Goal: Obtain resource: Download file/media

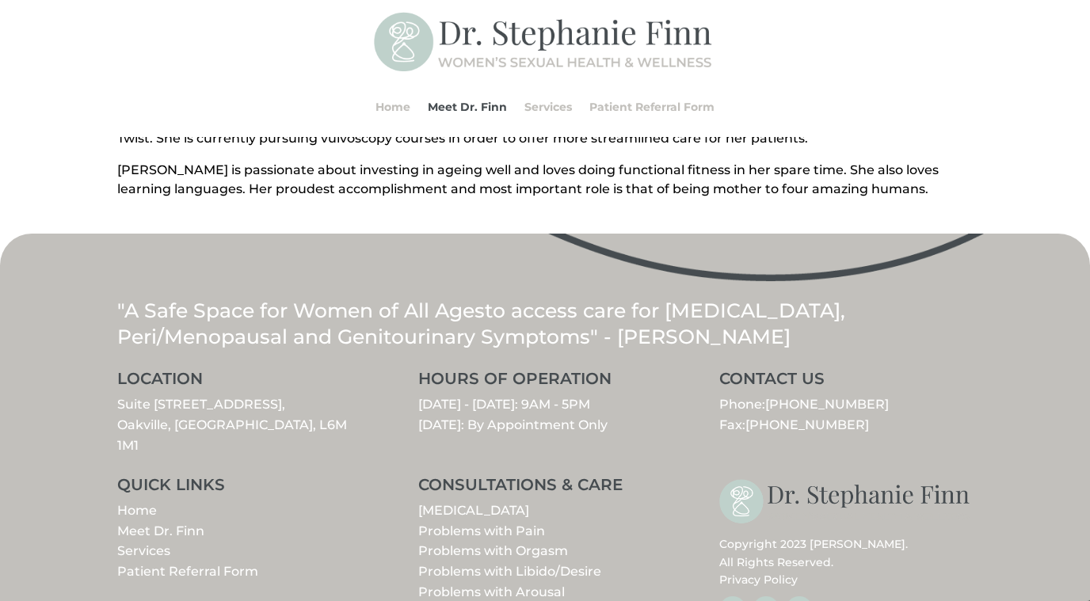
scroll to position [727, 0]
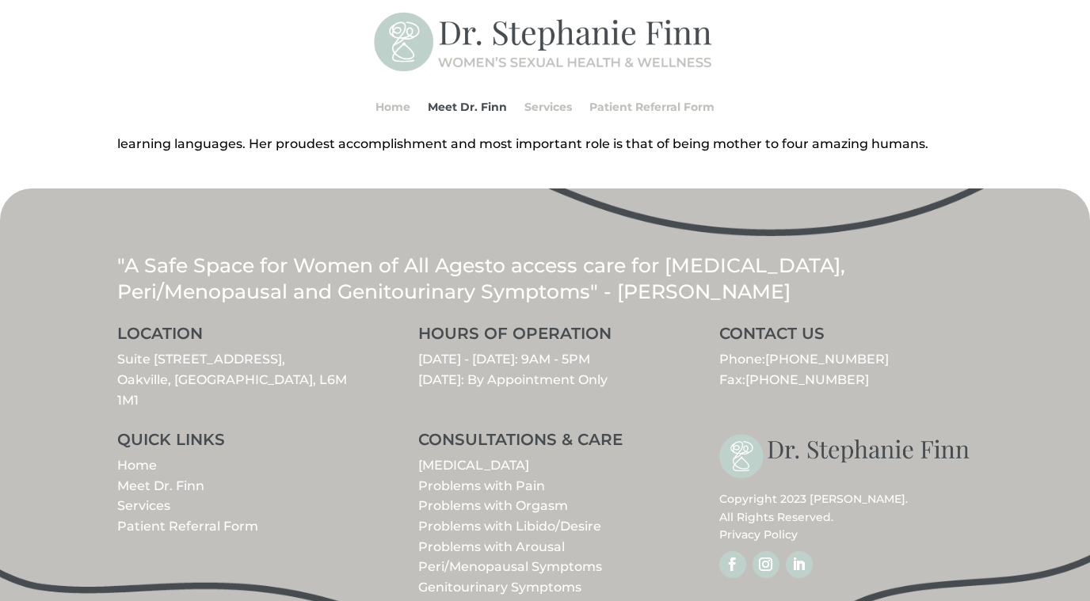
click at [186, 456] on p "Home Meet [PERSON_NAME] Services Patient Referral Form" at bounding box center [244, 496] width 254 height 81
click at [191, 478] on link "Meet Dr. Finn" at bounding box center [160, 485] width 87 height 15
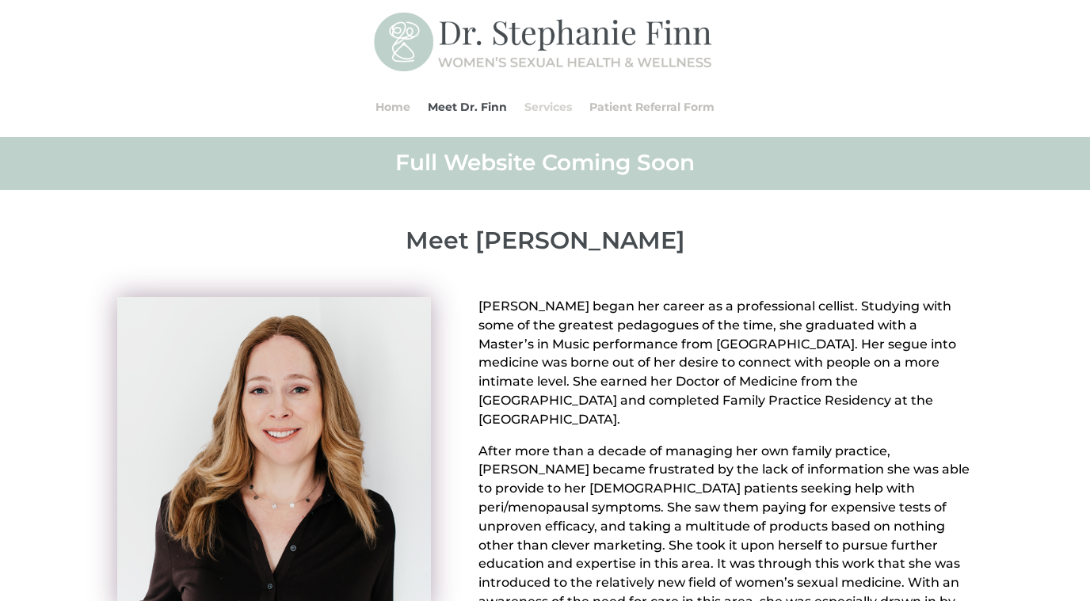
click at [554, 110] on link "Services" at bounding box center [548, 107] width 48 height 60
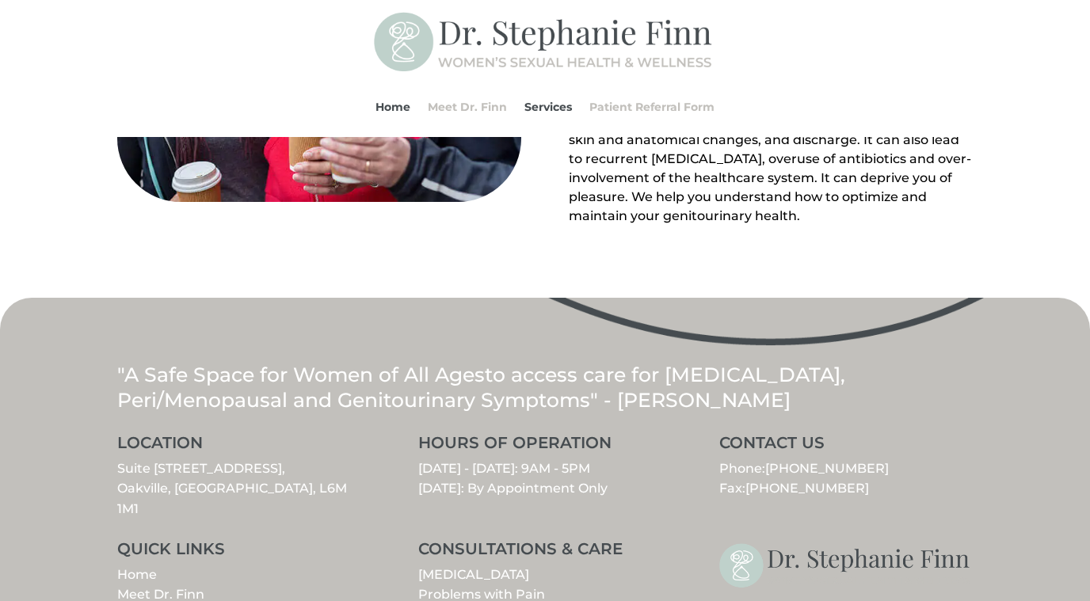
scroll to position [1722, 0]
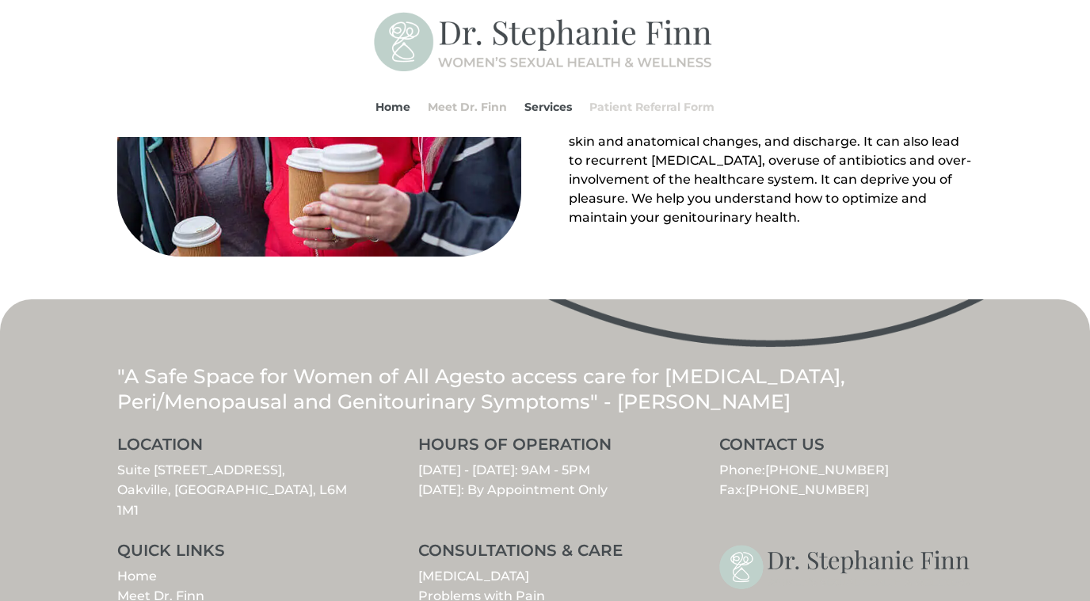
click at [657, 116] on link "Patient Referral Form" at bounding box center [651, 107] width 125 height 60
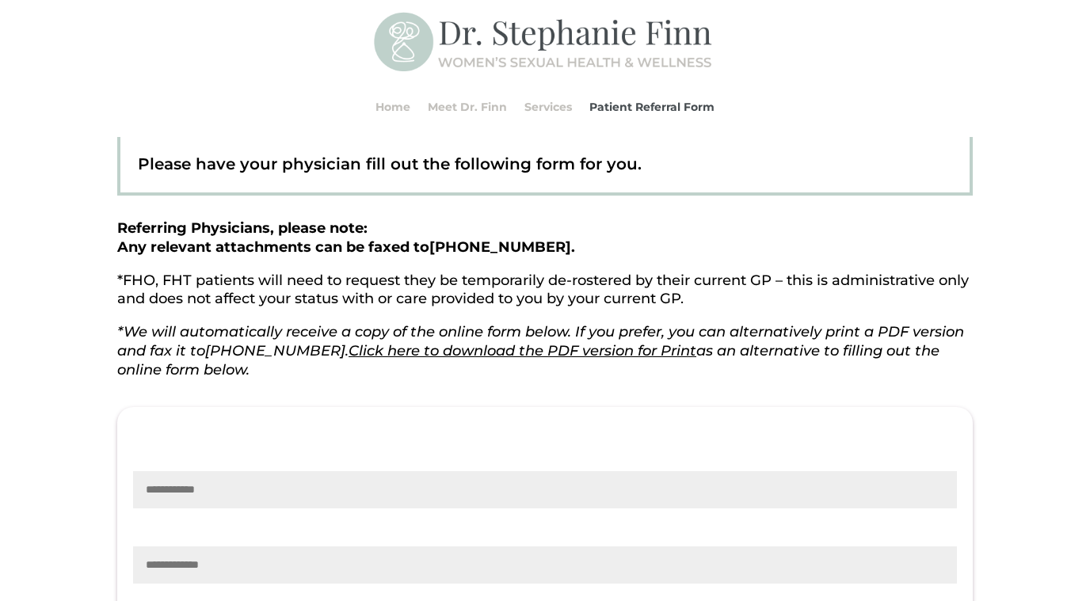
scroll to position [262, 0]
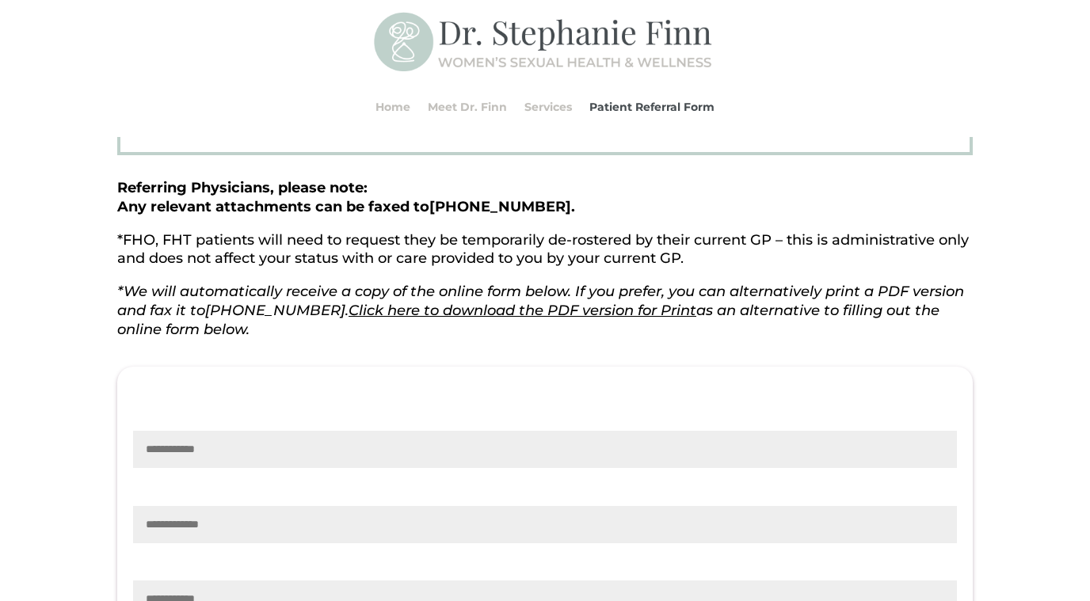
click at [421, 311] on link "Click here to download the PDF version for Print" at bounding box center [523, 310] width 348 height 17
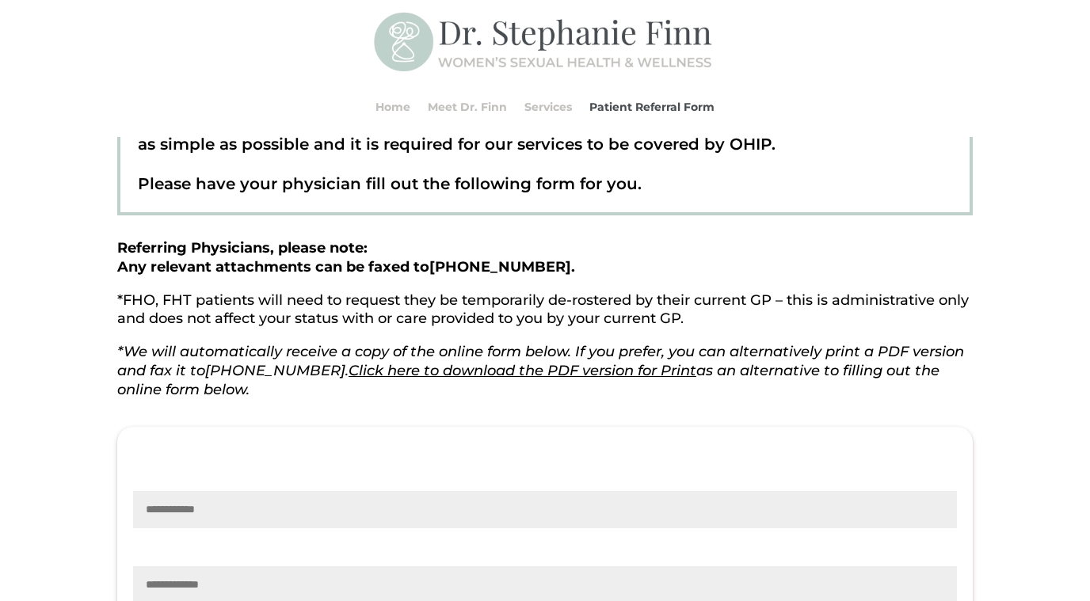
scroll to position [0, 0]
